Goal: Task Accomplishment & Management: Manage account settings

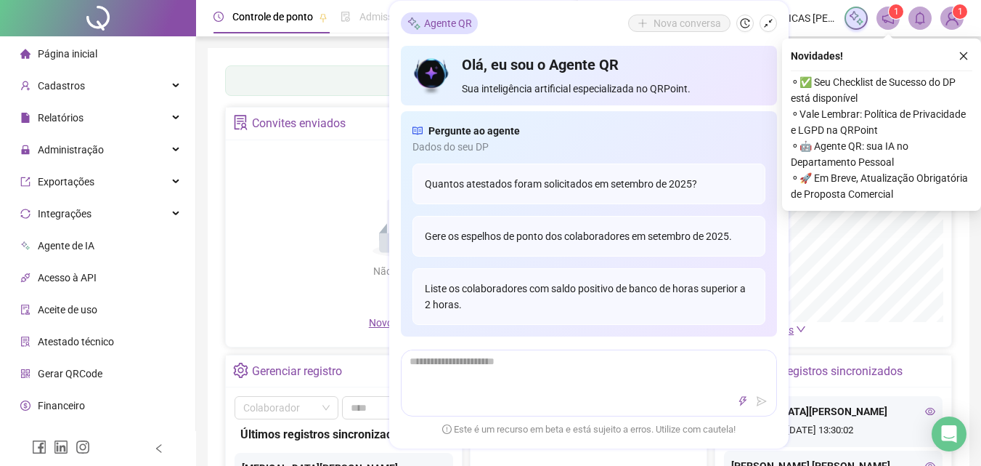
click at [90, 249] on span "Agente de IA" at bounding box center [66, 246] width 57 height 12
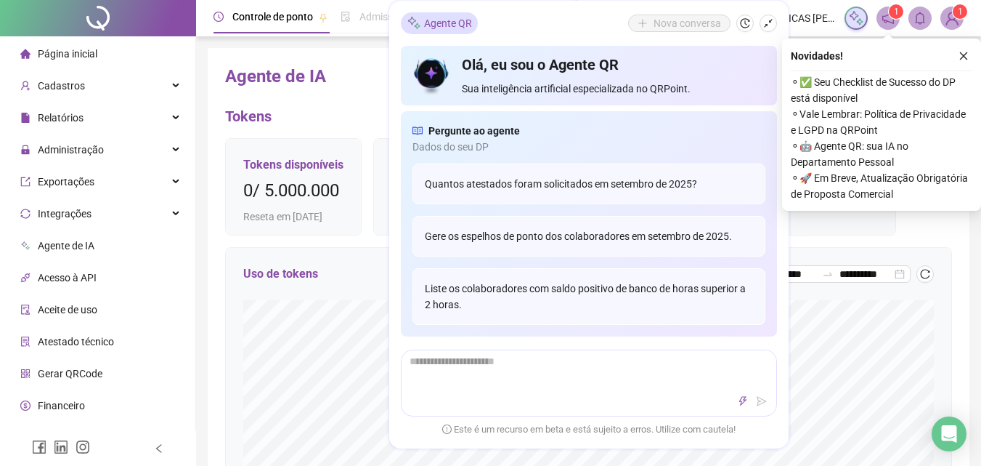
click at [352, 101] on div "**********" at bounding box center [588, 468] width 727 height 806
click at [962, 60] on icon "close" at bounding box center [964, 56] width 10 height 10
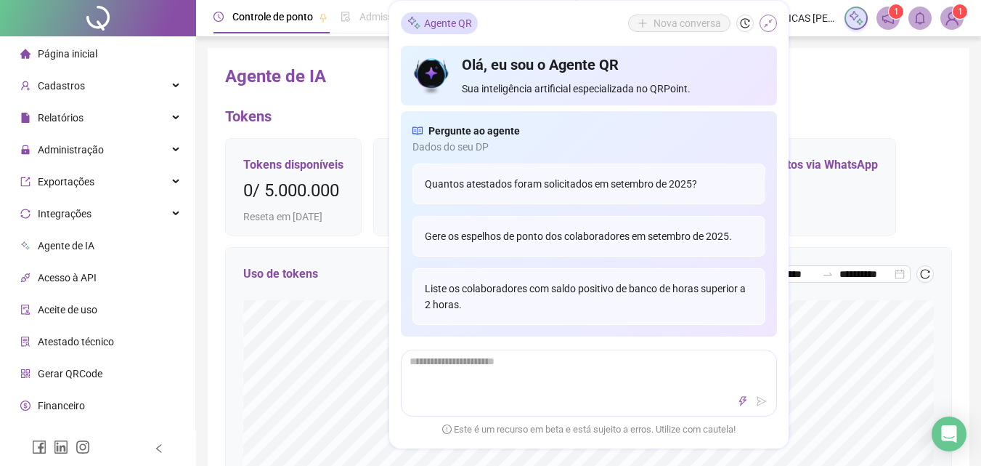
click at [761, 21] on button "button" at bounding box center [768, 23] width 17 height 17
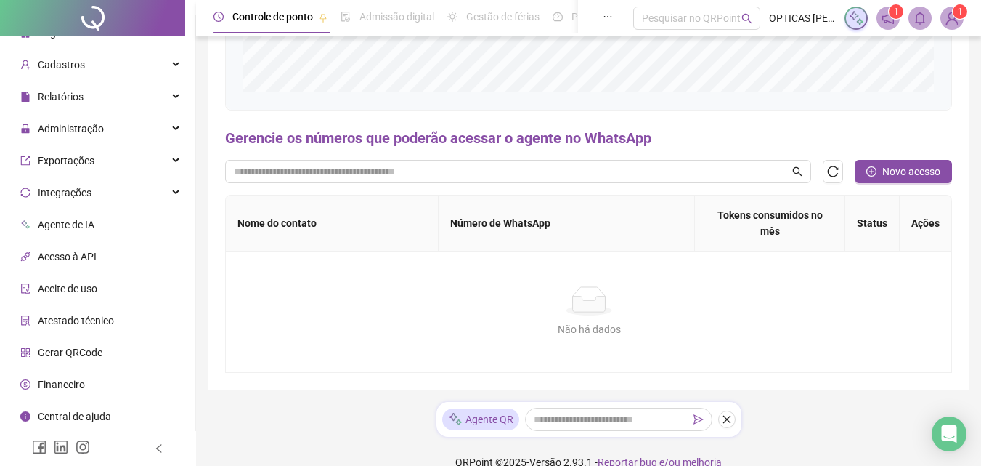
scroll to position [504, 0]
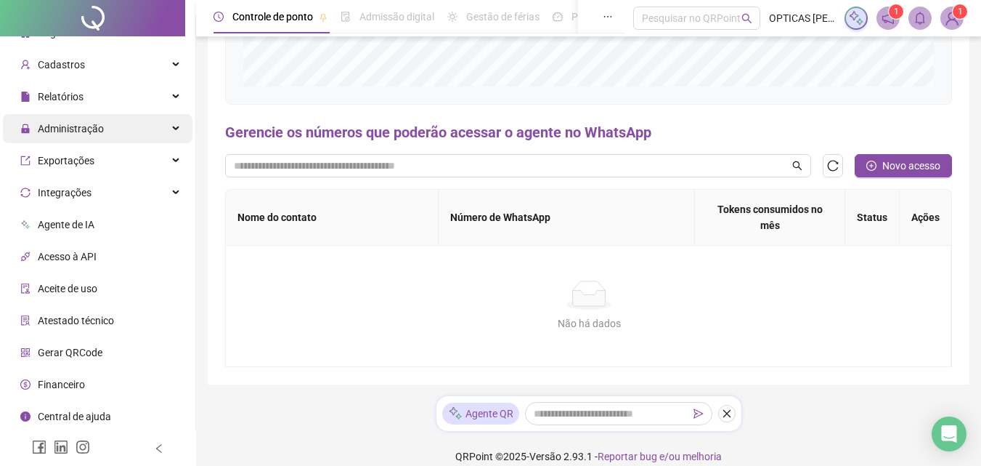
click at [86, 130] on span "Administração" at bounding box center [71, 129] width 66 height 12
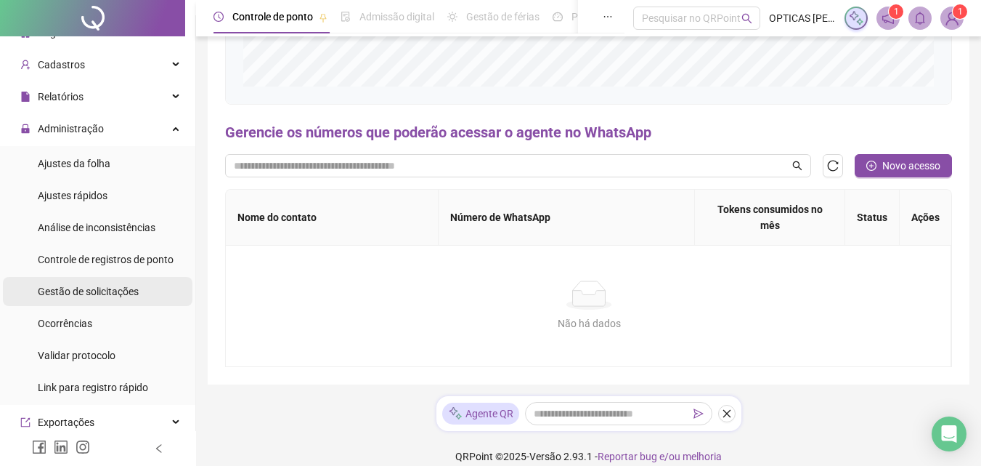
click at [89, 285] on span "Gestão de solicitações" at bounding box center [88, 291] width 101 height 12
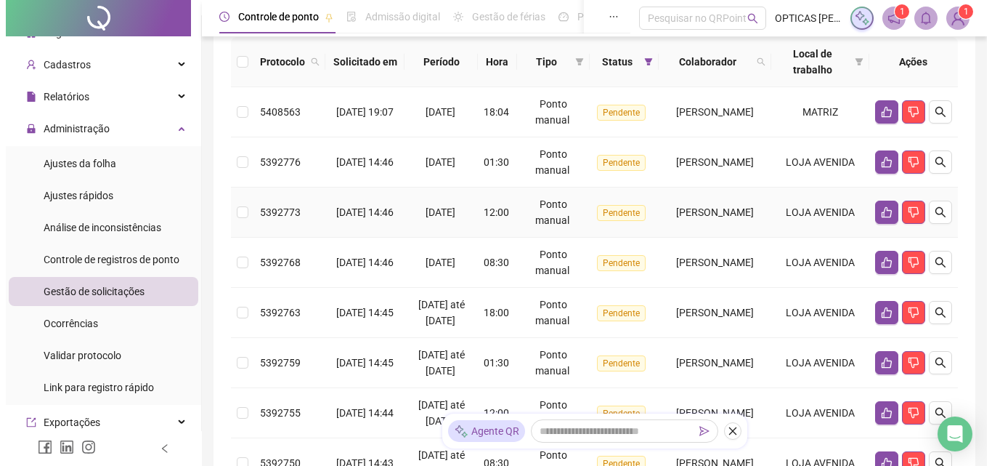
scroll to position [436, 0]
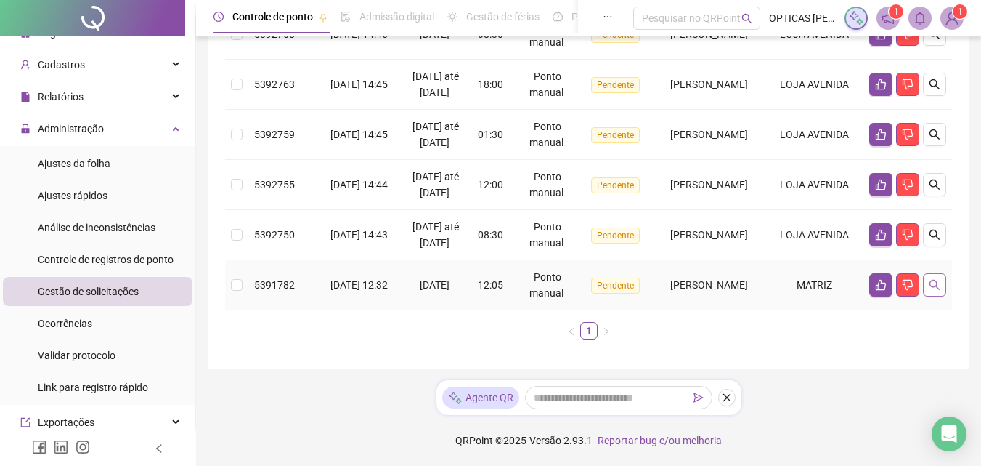
click at [931, 290] on icon "search" at bounding box center [935, 285] width 10 height 10
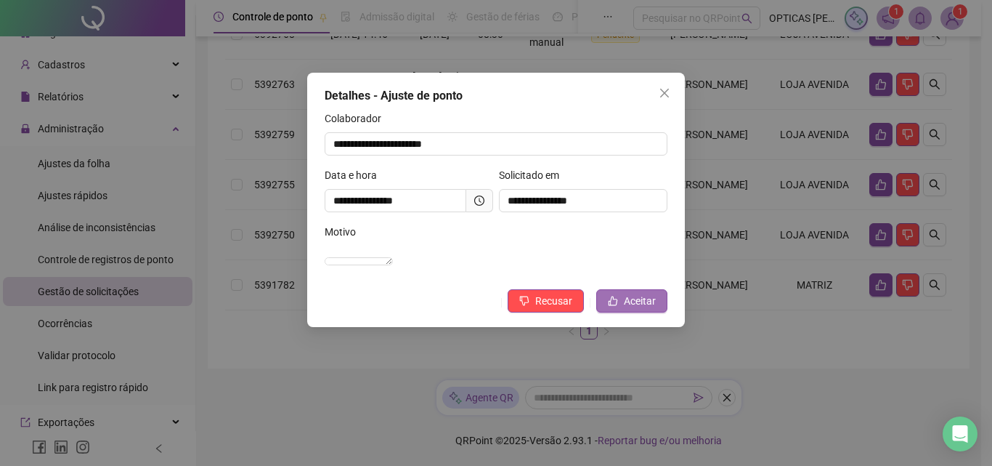
click at [650, 309] on span "Aceitar" at bounding box center [640, 301] width 32 height 16
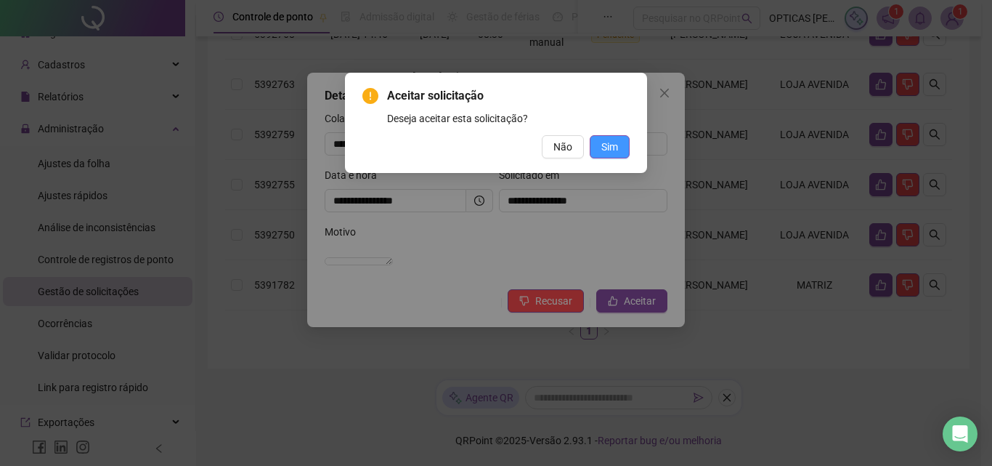
click at [609, 153] on span "Sim" at bounding box center [609, 147] width 17 height 16
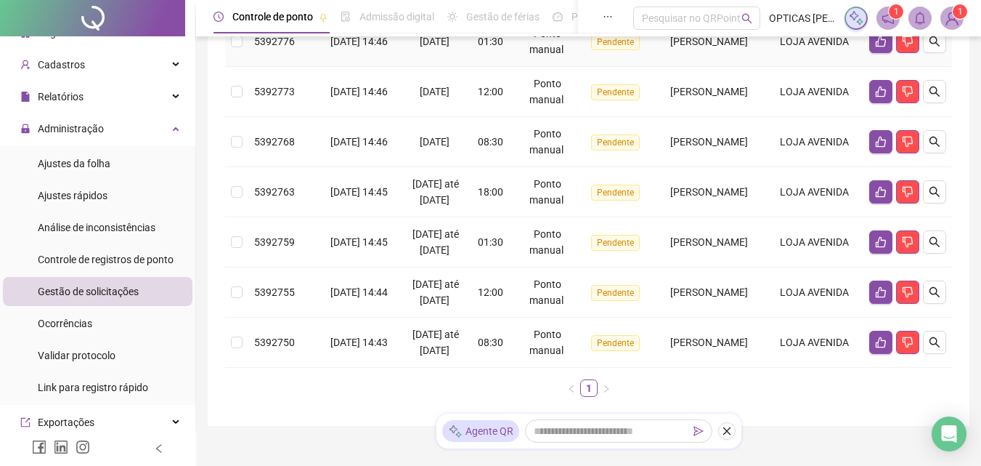
scroll to position [331, 0]
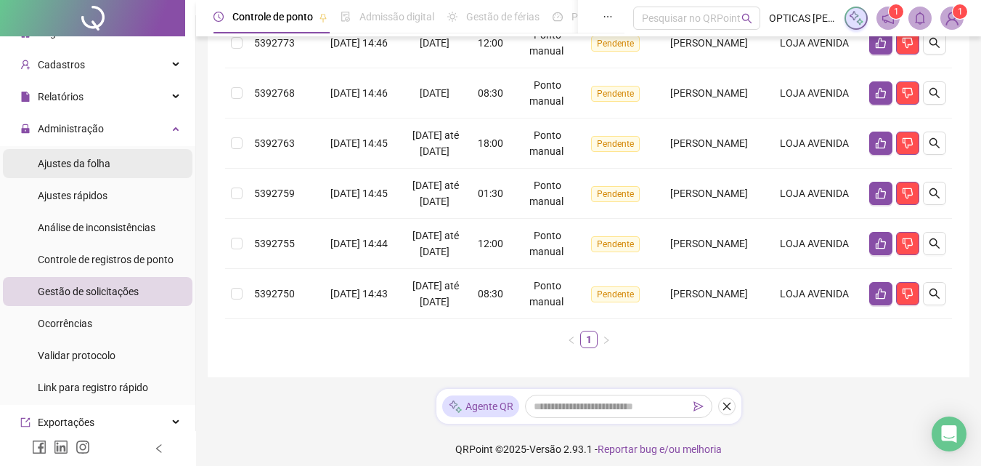
click at [76, 154] on div "Ajustes da folha" at bounding box center [74, 163] width 73 height 29
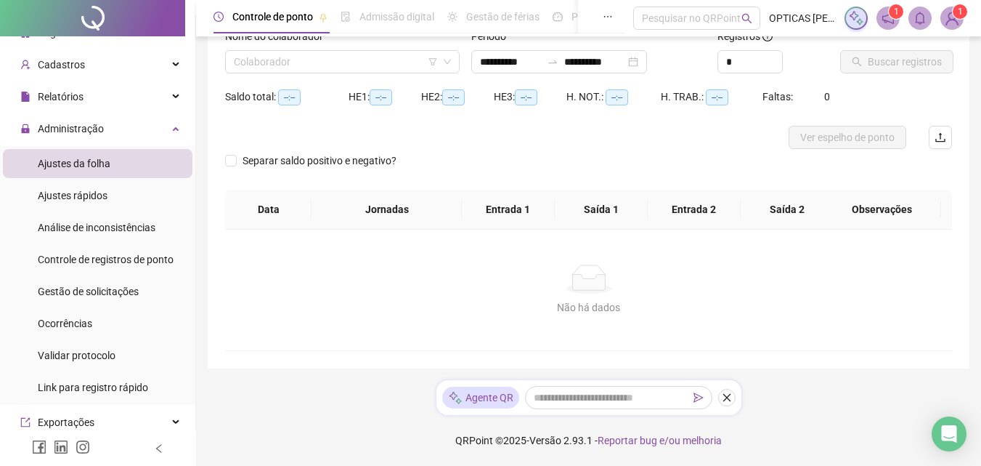
scroll to position [105, 0]
type input "**********"
click at [333, 68] on input "search" at bounding box center [336, 62] width 204 height 22
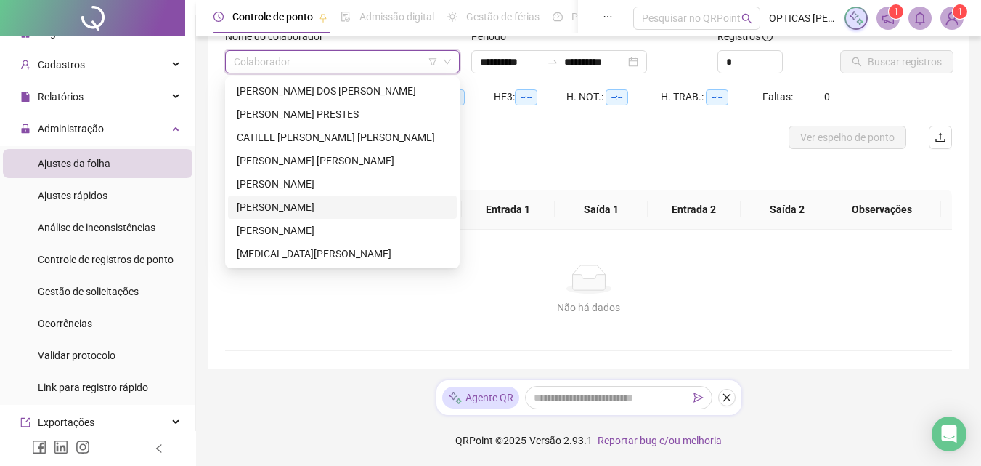
click at [306, 214] on div "[PERSON_NAME]" at bounding box center [342, 207] width 211 height 16
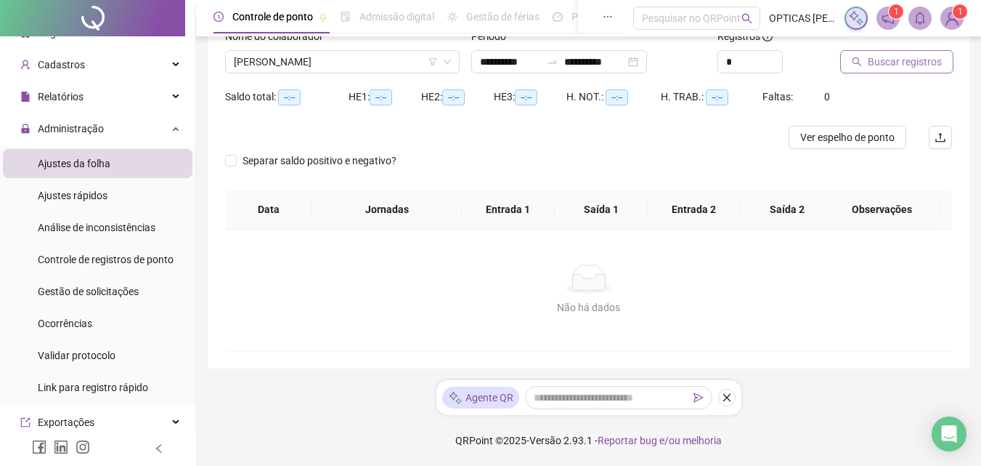
click at [872, 66] on span "Buscar registros" at bounding box center [905, 62] width 74 height 16
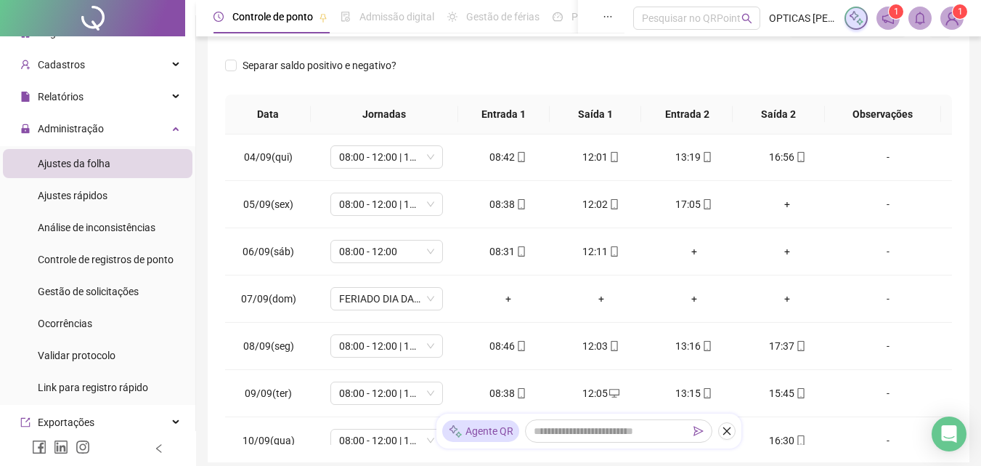
scroll to position [82, 0]
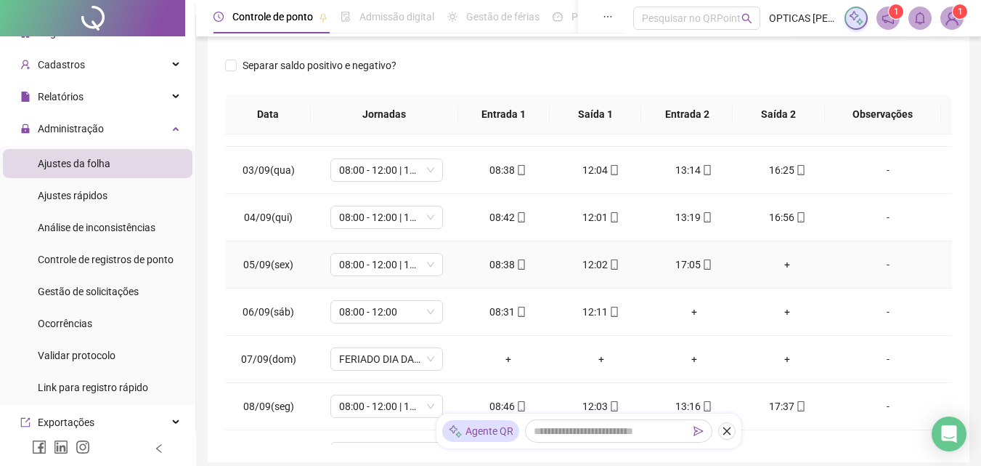
click at [782, 273] on td "+" at bounding box center [787, 264] width 93 height 47
click at [780, 267] on div "+" at bounding box center [788, 264] width 70 height 16
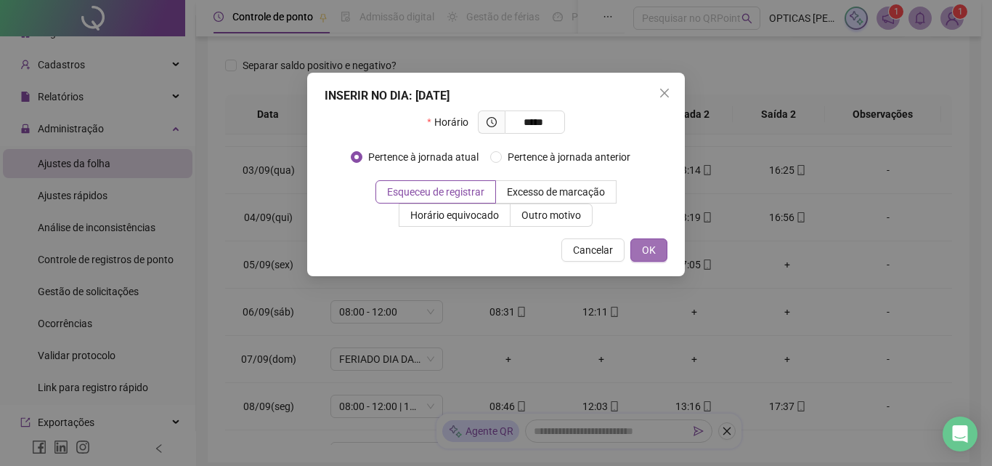
type input "*****"
click at [659, 247] on button "OK" at bounding box center [649, 249] width 37 height 23
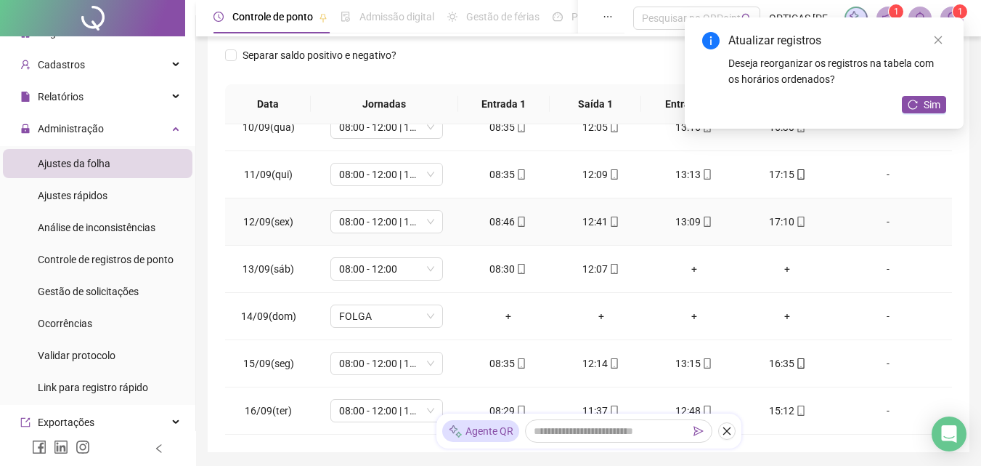
scroll to position [312, 0]
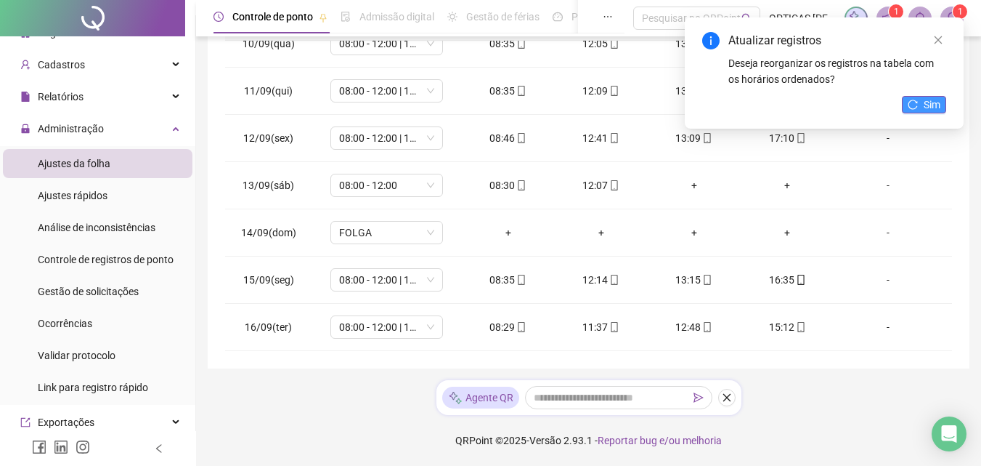
click at [928, 105] on span "Sim" at bounding box center [932, 105] width 17 height 16
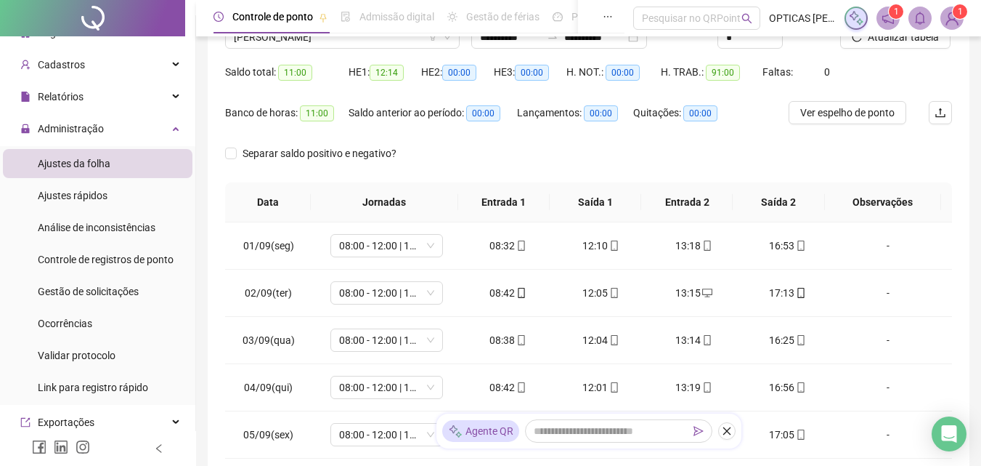
scroll to position [21, 0]
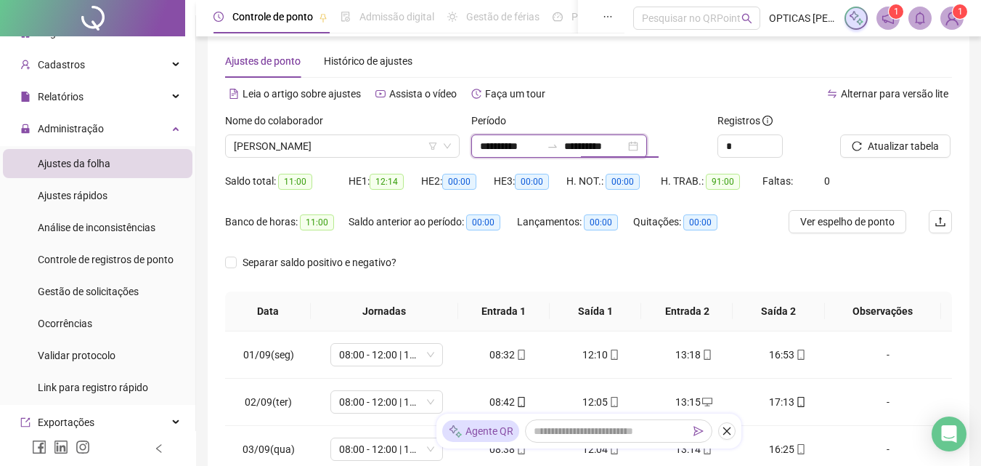
click at [598, 150] on input "**********" at bounding box center [594, 146] width 61 height 16
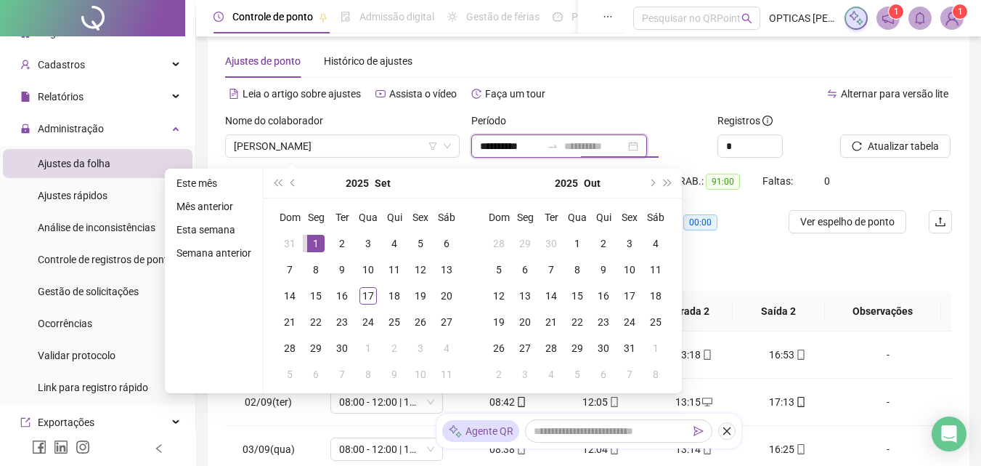
type input "**********"
click at [312, 240] on div "1" at bounding box center [315, 243] width 17 height 17
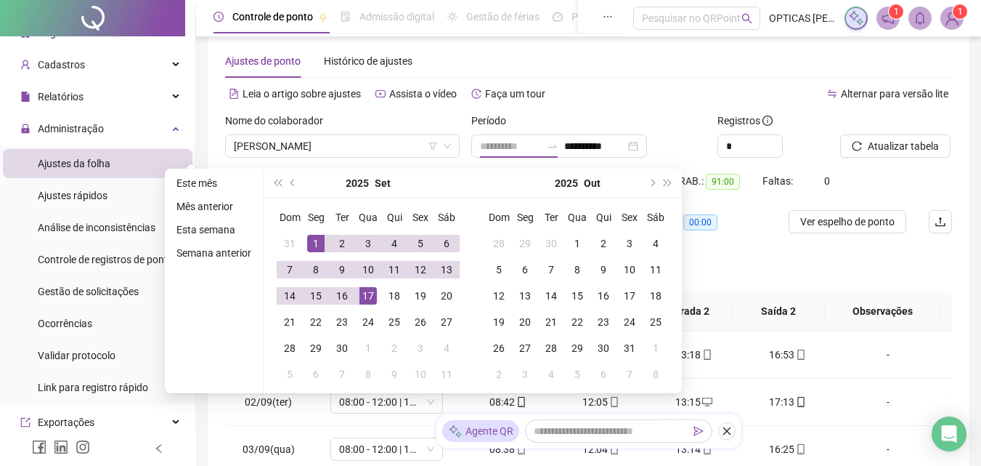
click at [362, 302] on div "17" at bounding box center [368, 295] width 17 height 17
type input "**********"
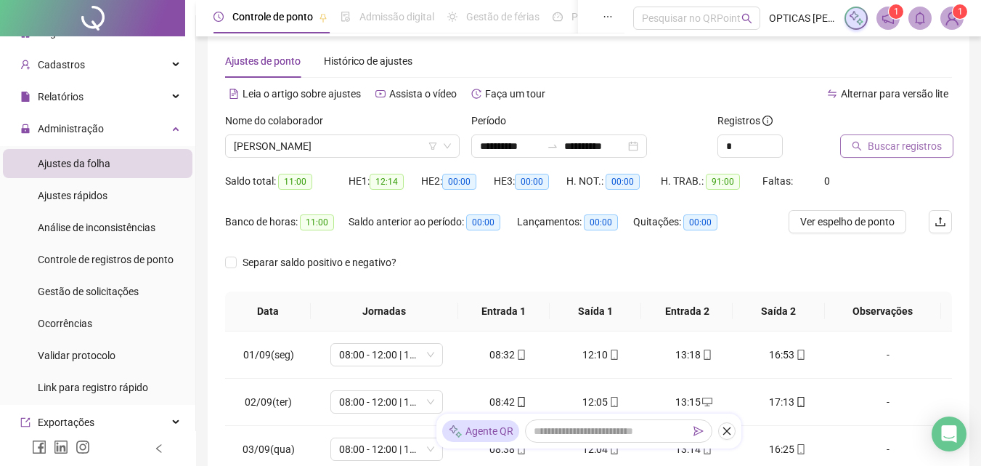
click at [870, 144] on span "Buscar registros" at bounding box center [905, 146] width 74 height 16
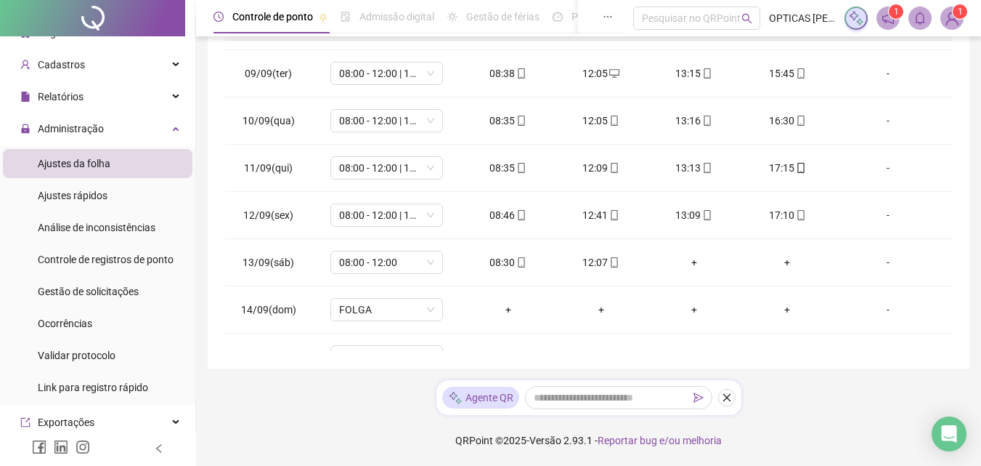
scroll to position [493, 0]
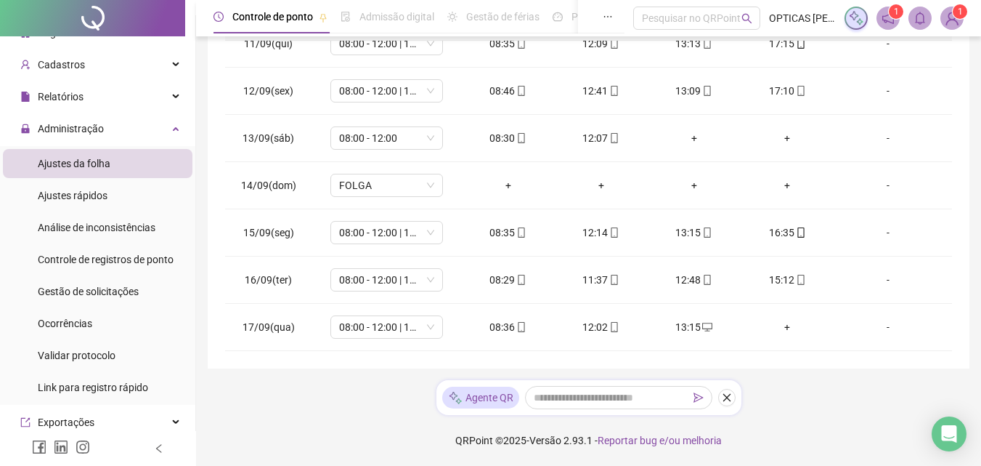
click at [892, 17] on span "1" at bounding box center [888, 18] width 23 height 23
click at [895, 15] on span "1" at bounding box center [896, 12] width 5 height 10
click at [889, 17] on icon "notification" at bounding box center [888, 18] width 13 height 13
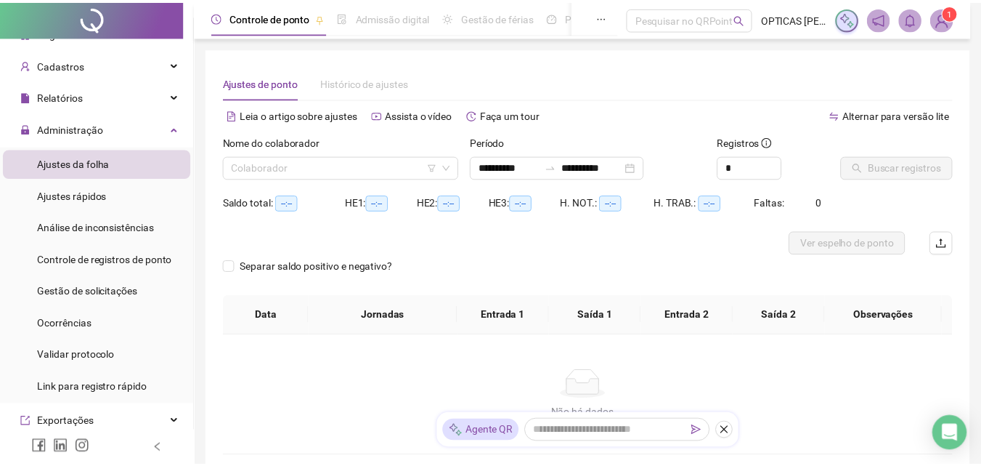
scroll to position [105, 0]
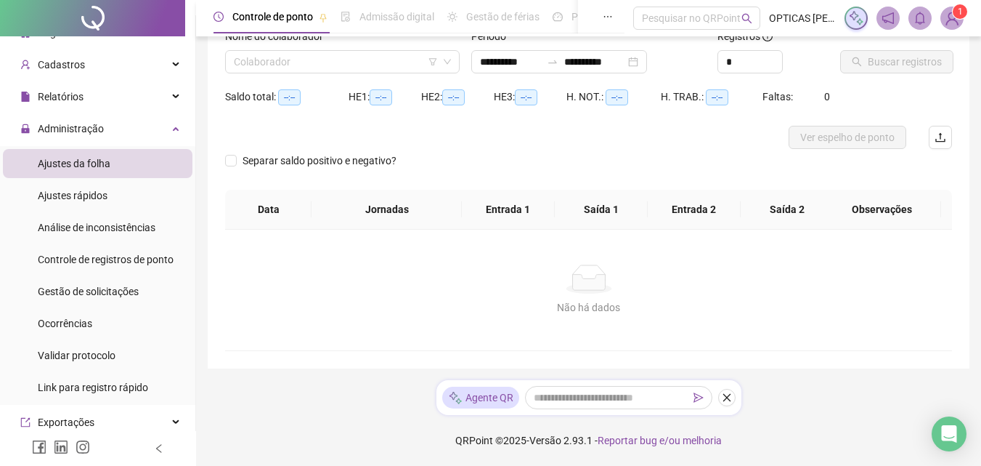
type input "**********"
